Goal: Information Seeking & Learning: Understand process/instructions

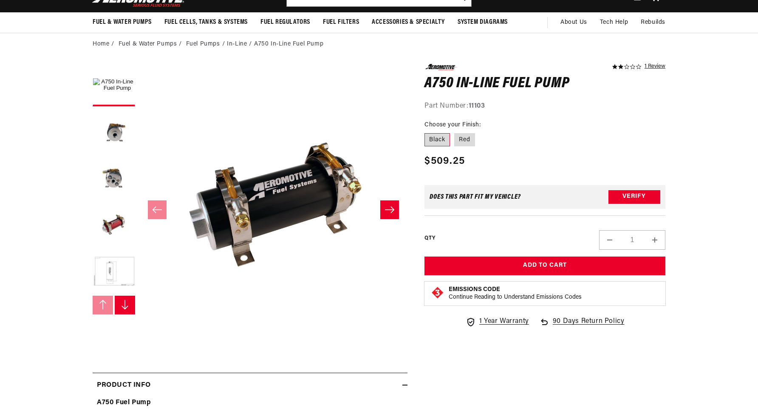
click at [128, 307] on icon "Slide right" at bounding box center [125, 304] width 9 height 10
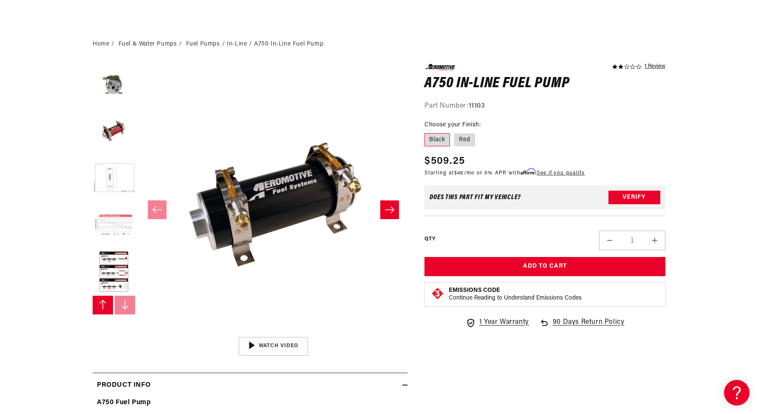
click at [118, 222] on button "Load image 6 in gallery view" at bounding box center [114, 225] width 43 height 43
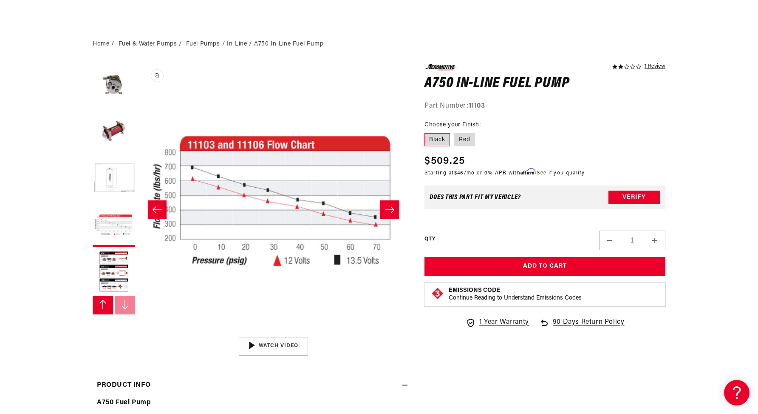
scroll to position [0, 336]
click at [112, 273] on button "Load image 7 in gallery view" at bounding box center [114, 272] width 43 height 43
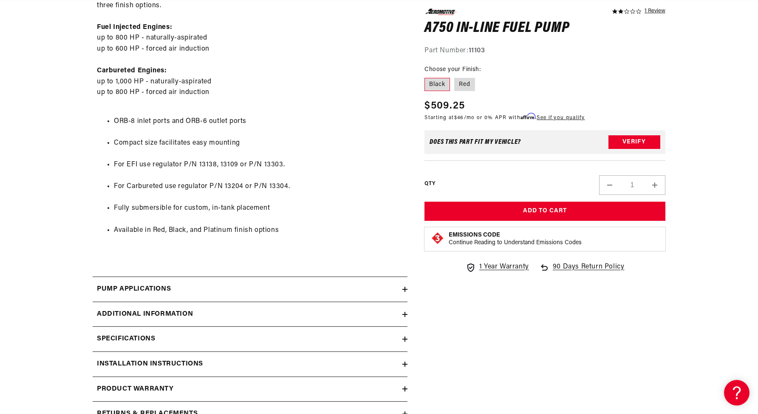
scroll to position [500, 0]
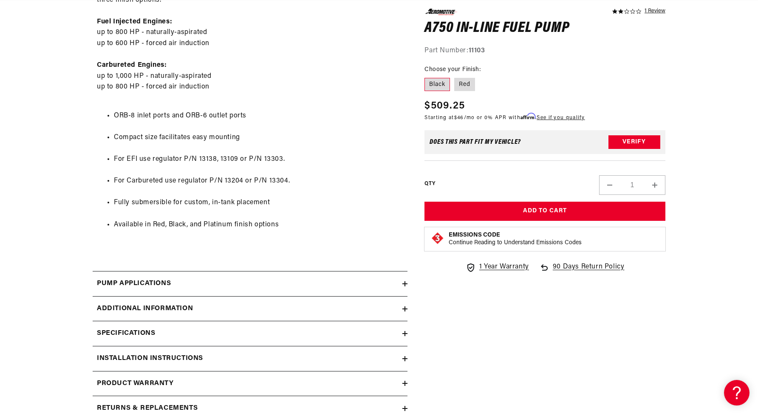
click at [133, 332] on h2 "Specifications" at bounding box center [126, 333] width 58 height 11
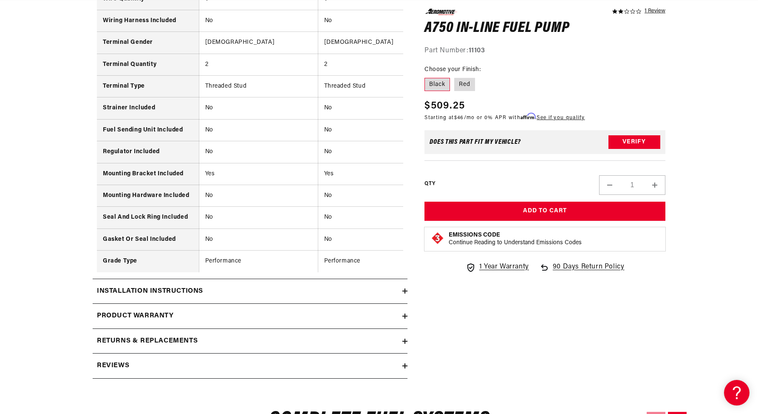
scroll to position [1261, 0]
click at [247, 278] on summary "Installation Instructions" at bounding box center [250, 290] width 315 height 25
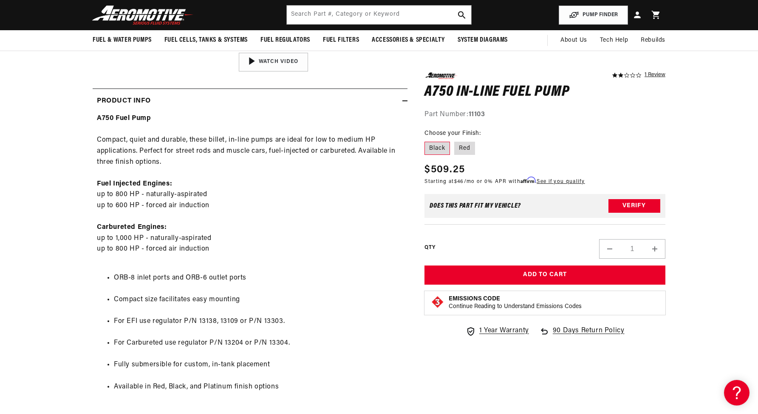
scroll to position [338, 0]
click at [463, 151] on label "Red" at bounding box center [464, 148] width 21 height 14
click at [455, 140] on input "Red" at bounding box center [454, 139] width 0 height 0
radio input "true"
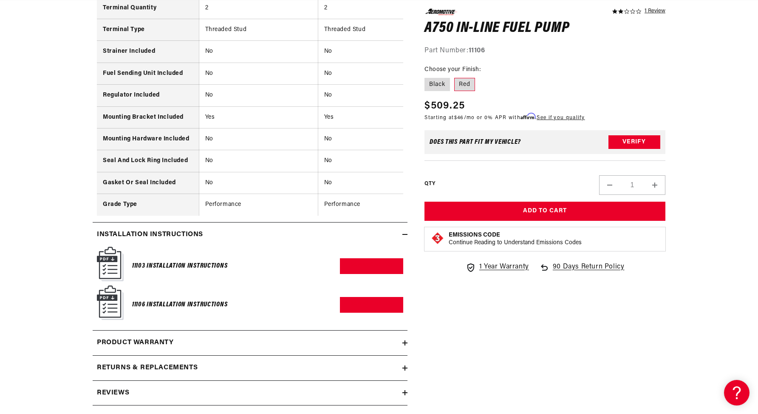
scroll to position [1319, 0]
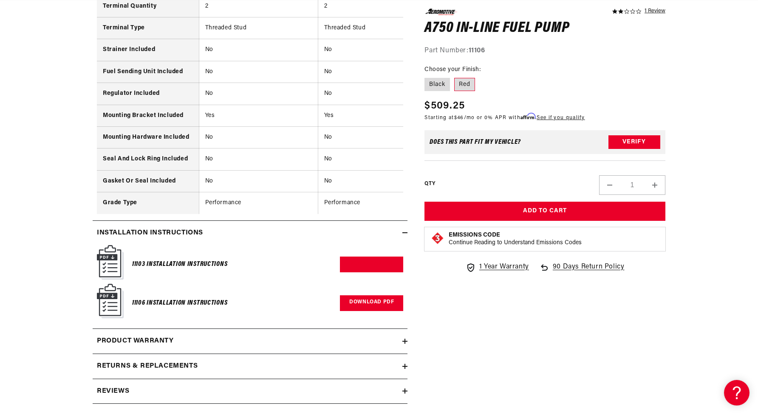
click at [375, 295] on link "Download PDF" at bounding box center [371, 303] width 63 height 16
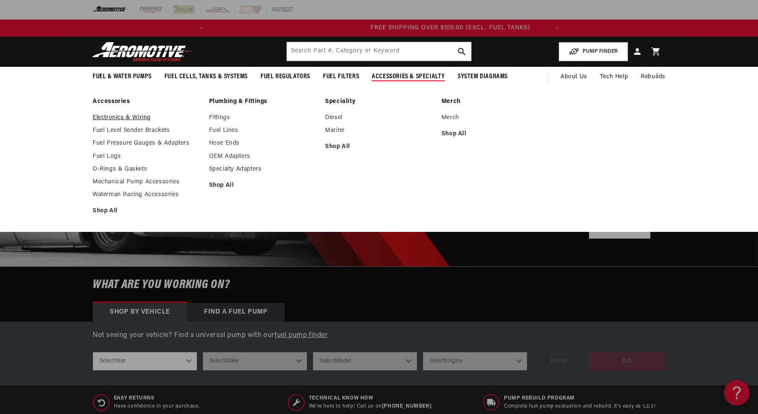
scroll to position [0, 336]
click at [103, 116] on link "Electronics & Wiring" at bounding box center [147, 118] width 108 height 8
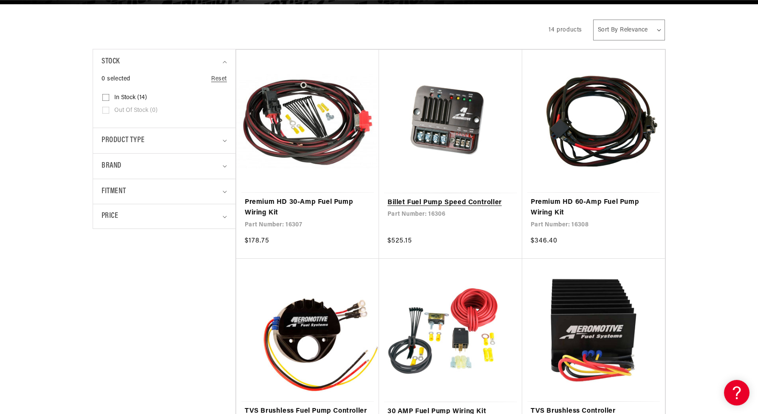
click at [449, 197] on link "Billet Fuel Pump Speed Controller" at bounding box center [451, 202] width 126 height 11
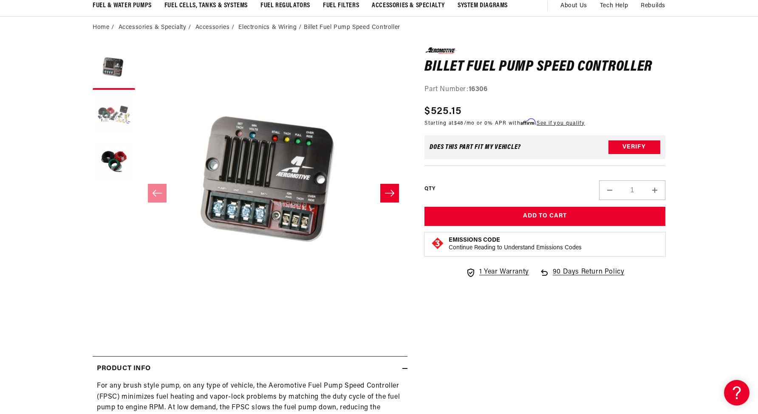
click at [128, 115] on button "Load image 2 in gallery view" at bounding box center [114, 115] width 43 height 43
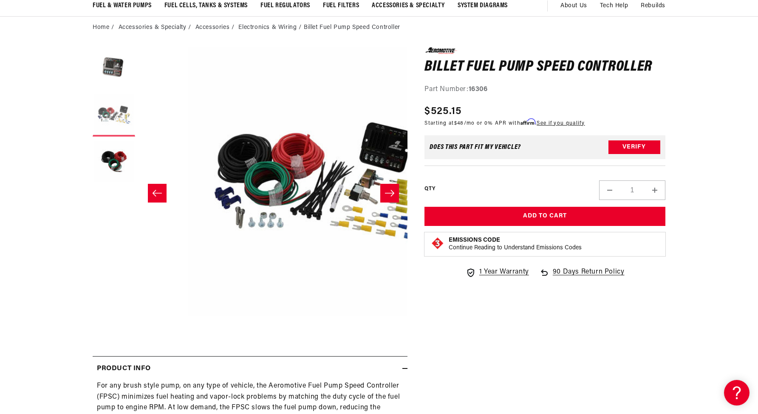
scroll to position [0, 268]
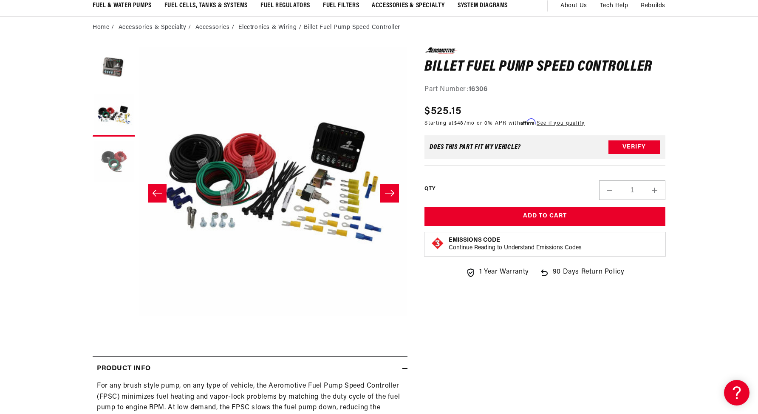
click at [114, 164] on button "Load image 3 in gallery view" at bounding box center [114, 162] width 43 height 43
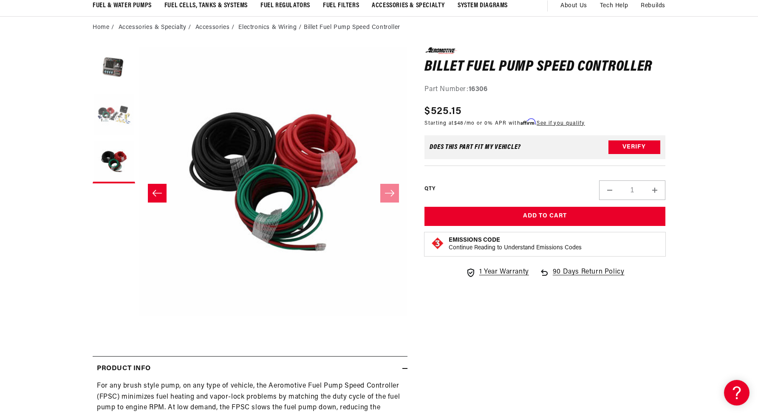
scroll to position [0, 336]
click at [111, 114] on button "Load image 2 in gallery view" at bounding box center [114, 115] width 43 height 43
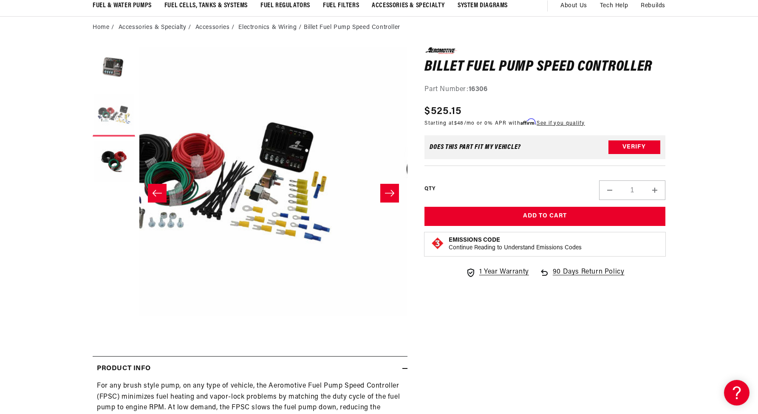
scroll to position [0, 268]
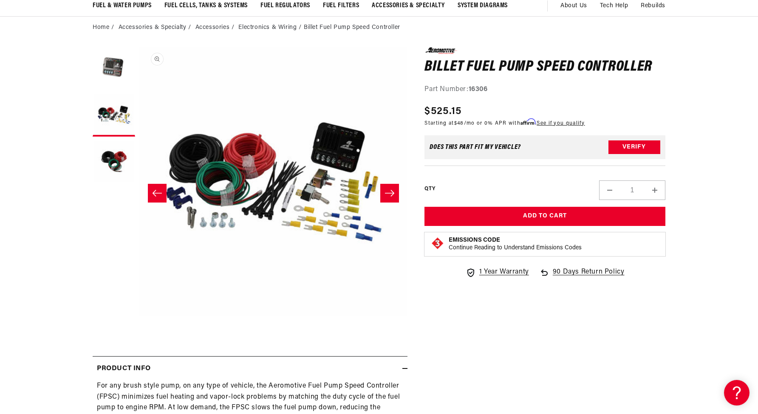
click at [139, 316] on button "Open media 2 in modal" at bounding box center [139, 316] width 0 height 0
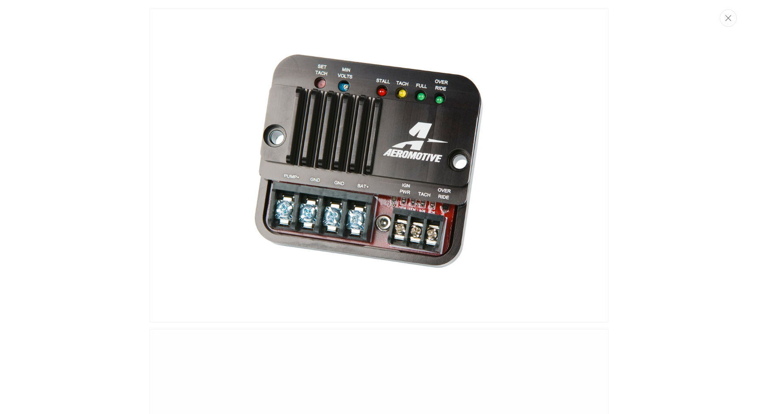
scroll to position [351, 0]
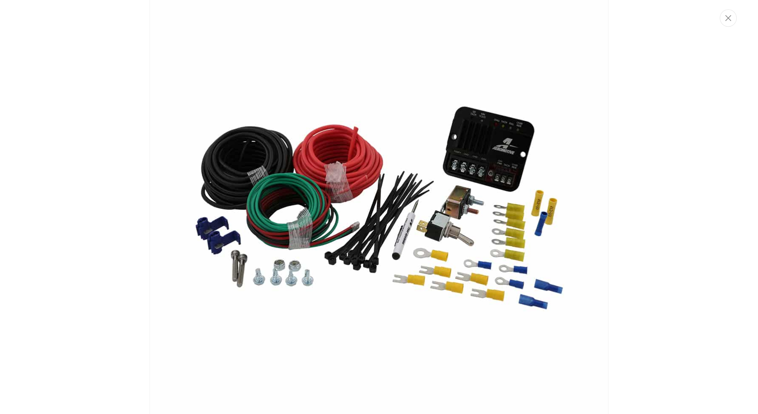
click at [642, 216] on div "Media gallery" at bounding box center [379, 207] width 758 height 414
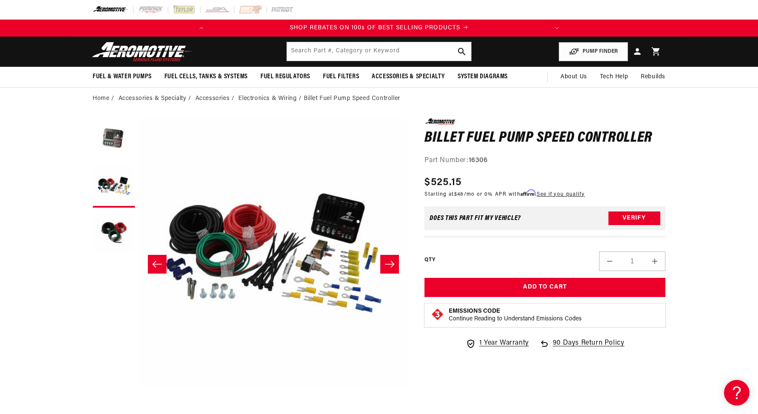
scroll to position [0, 0]
click at [382, 54] on input "text" at bounding box center [379, 51] width 185 height 19
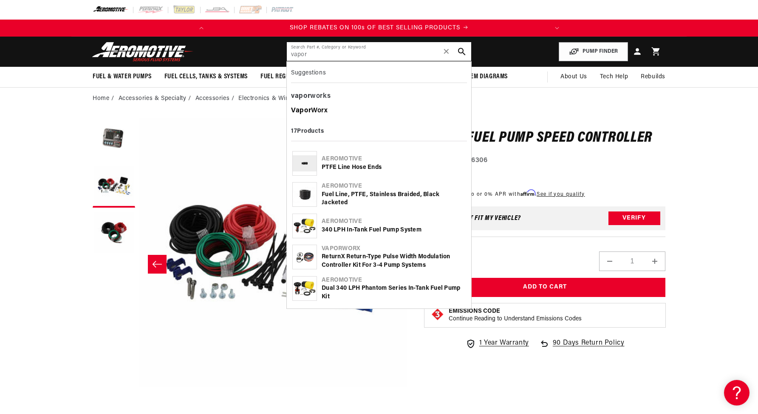
type input "vapor"
click at [313, 111] on div "Vapor Worx" at bounding box center [379, 111] width 176 height 14
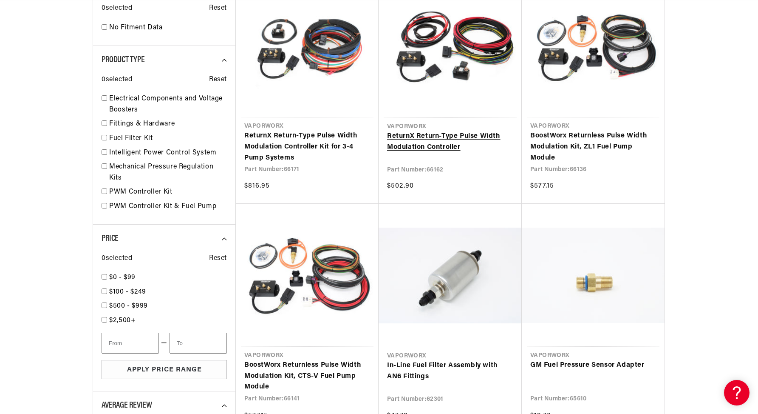
scroll to position [0, 336]
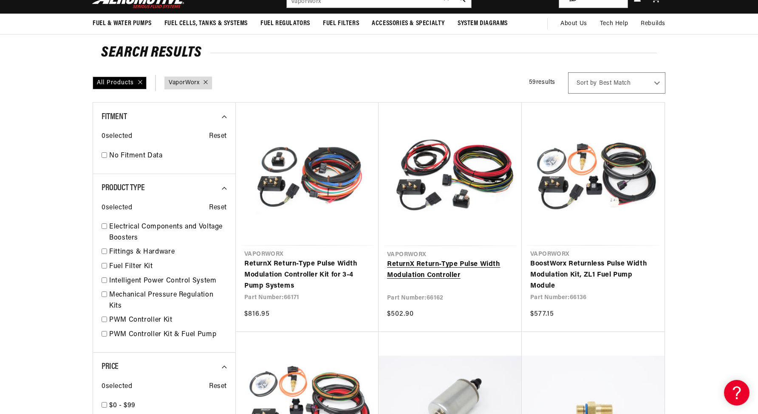
scroll to position [54, 0]
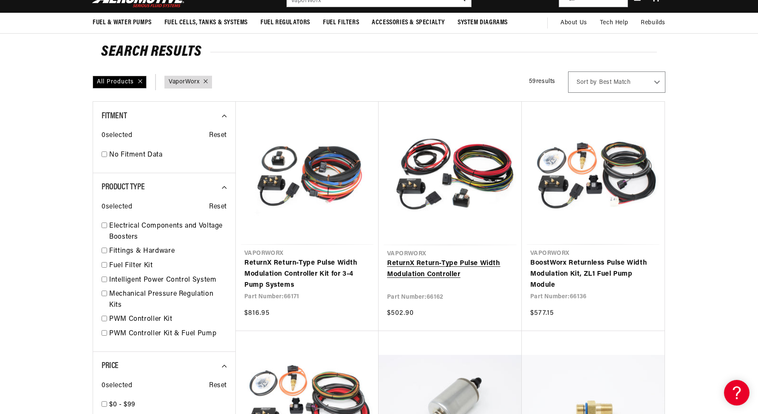
click at [469, 258] on link "ReturnX Return-Type Pulse Width Modulation Controller" at bounding box center [450, 269] width 126 height 22
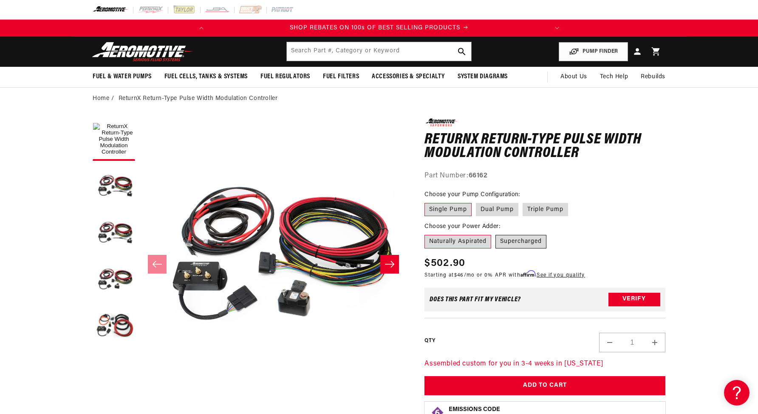
click at [516, 244] on label "Supercharged" at bounding box center [521, 242] width 51 height 14
click at [496, 233] on input "Supercharged" at bounding box center [496, 233] width 0 height 0
radio input "true"
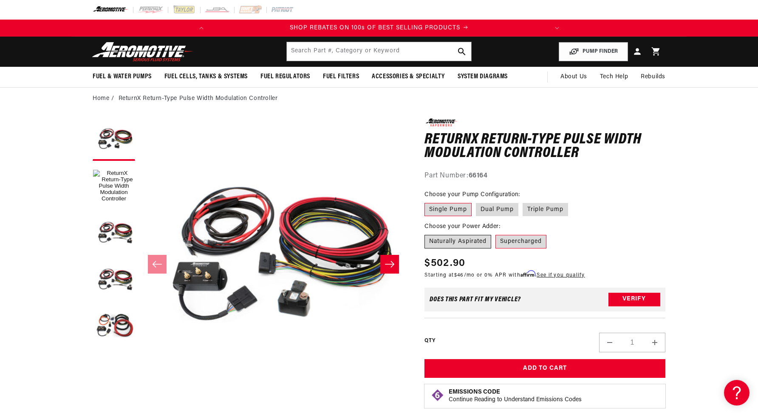
click at [468, 235] on label "Naturally Aspirated" at bounding box center [458, 242] width 67 height 14
click at [427, 233] on input "Naturally Aspirated" at bounding box center [427, 233] width 0 height 0
radio input "true"
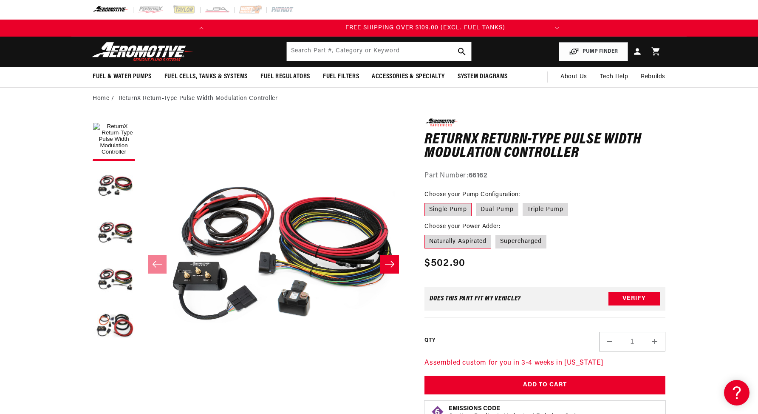
scroll to position [0, 336]
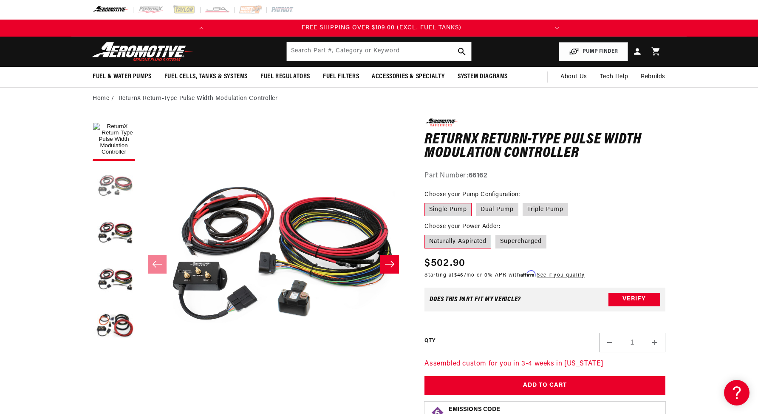
click at [111, 182] on button "Load image 4 in gallery view" at bounding box center [114, 186] width 43 height 43
click at [108, 132] on button "Load image 1 in gallery view" at bounding box center [114, 139] width 43 height 43
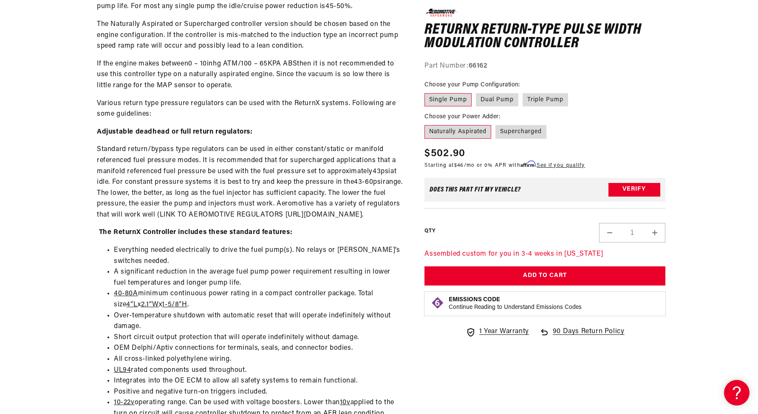
scroll to position [0, 0]
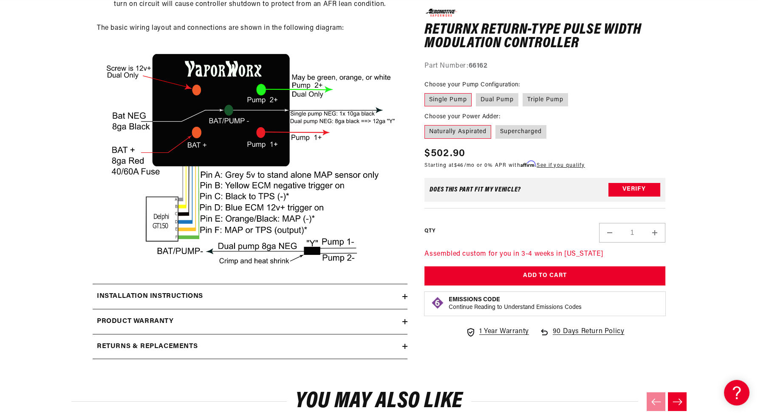
click at [301, 291] on div "Installation Instructions" at bounding box center [248, 296] width 310 height 11
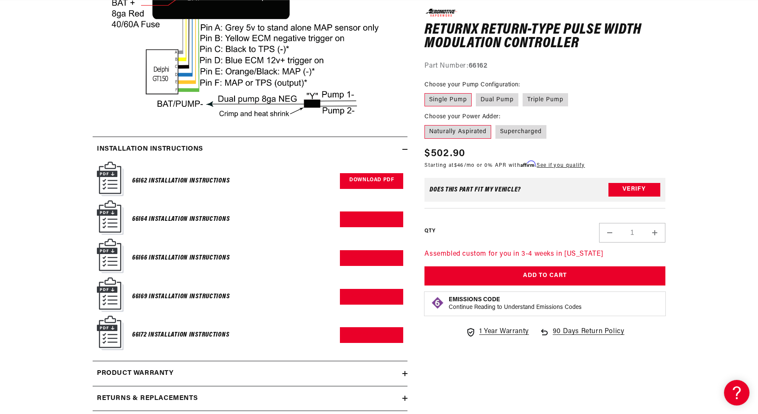
click at [364, 173] on link "Download PDF" at bounding box center [371, 181] width 63 height 16
